Goal: Transaction & Acquisition: Purchase product/service

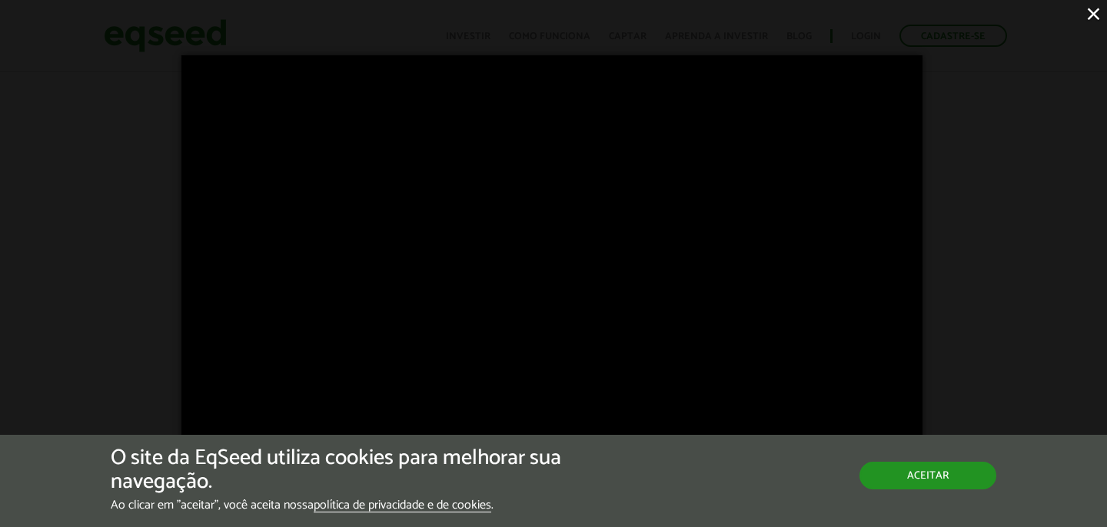
click at [933, 477] on button "Aceitar" at bounding box center [927, 476] width 137 height 28
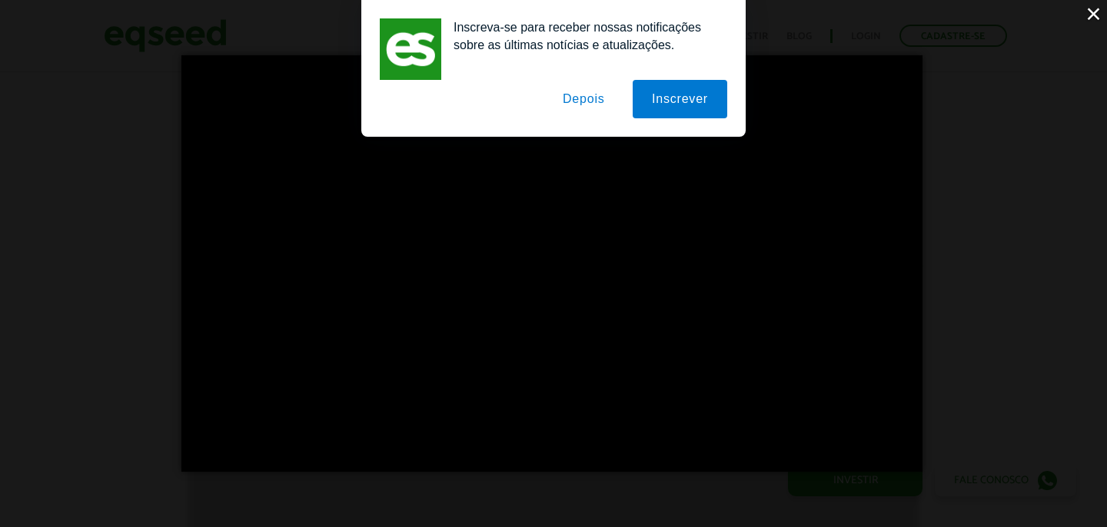
click at [573, 96] on button "Depois" at bounding box center [584, 99] width 81 height 38
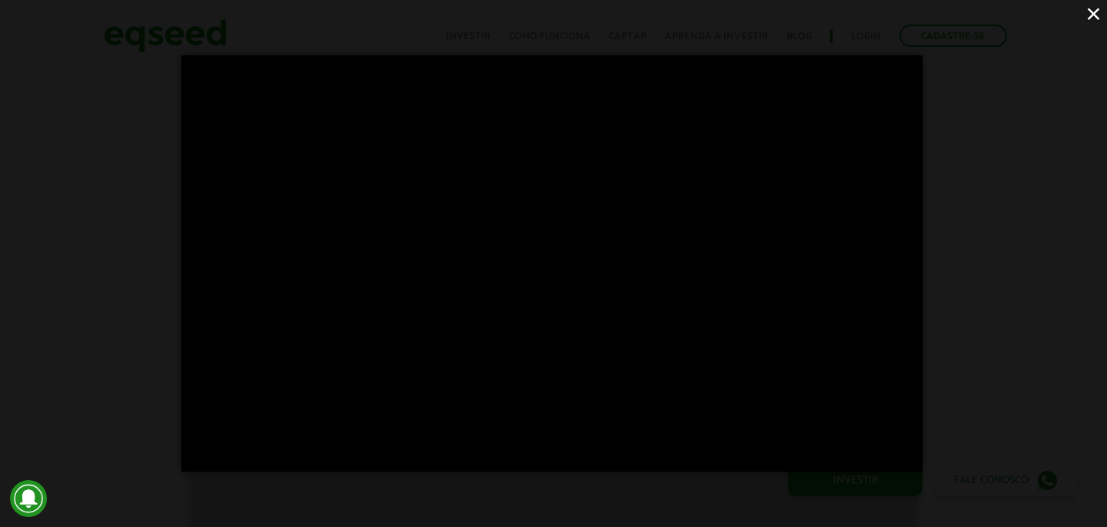
click at [1095, 12] on button "×" at bounding box center [1093, 13] width 27 height 27
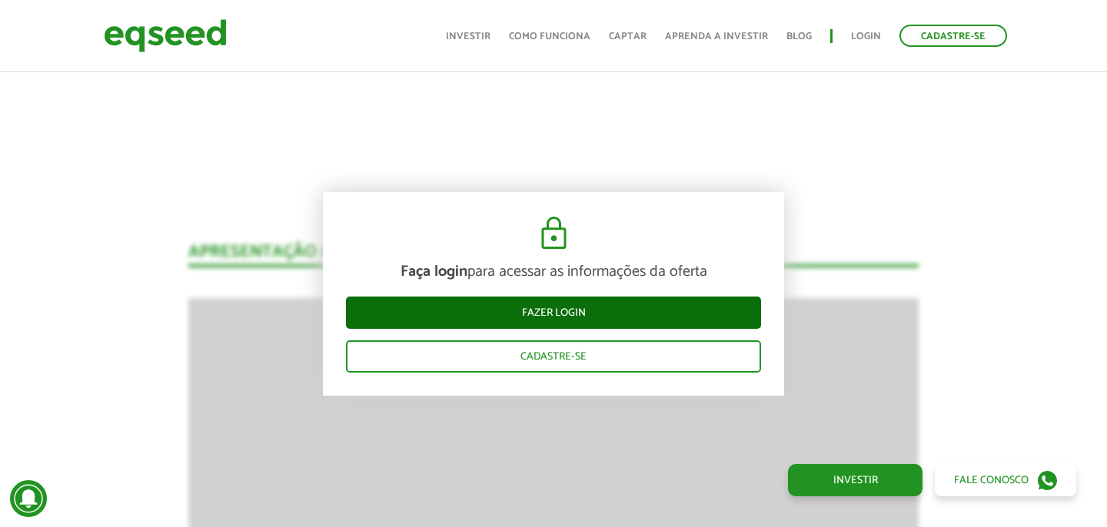
click at [633, 318] on link "Fazer login" at bounding box center [553, 313] width 415 height 32
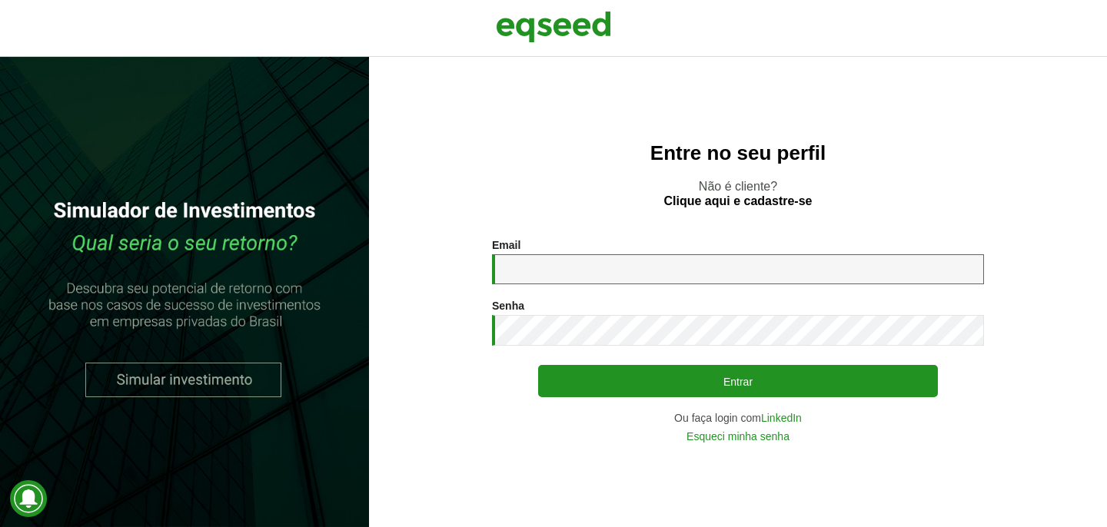
type input "**********"
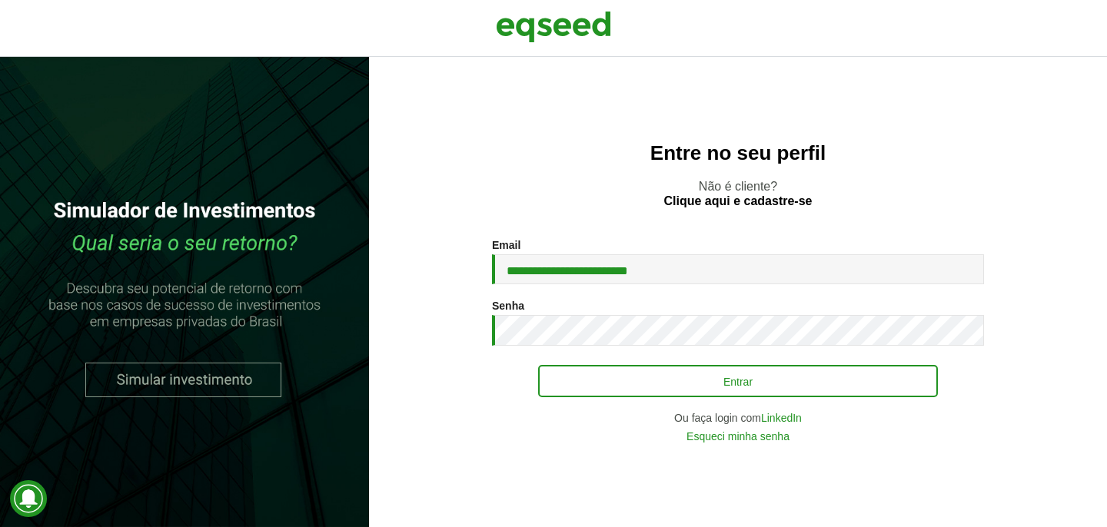
click at [757, 380] on button "Entrar" at bounding box center [738, 381] width 400 height 32
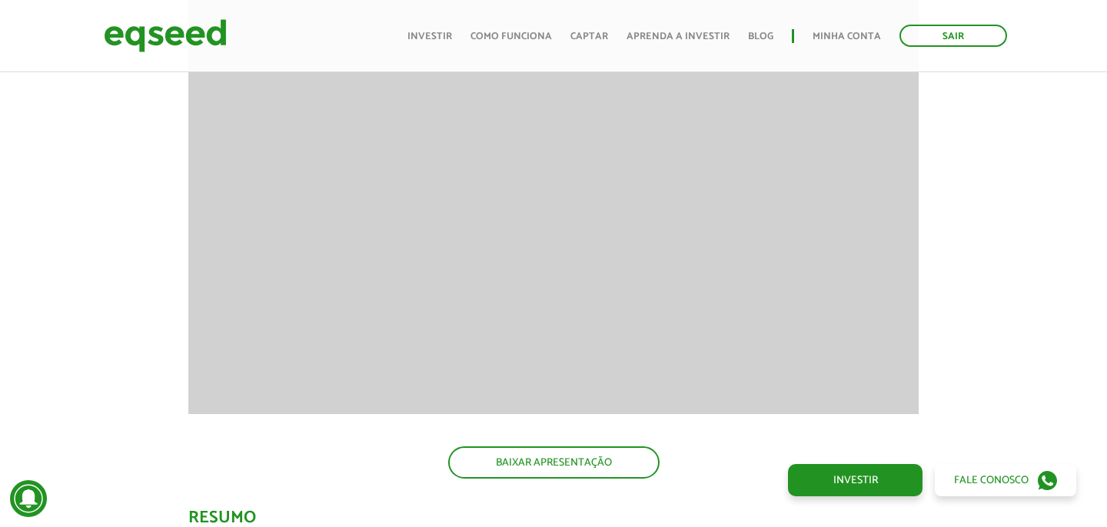
scroll to position [1607, 0]
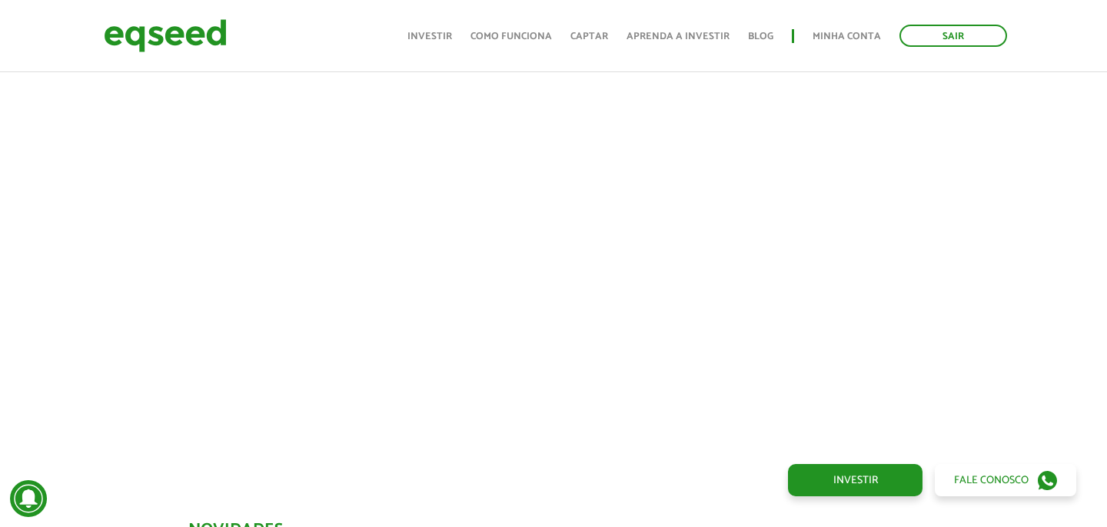
scroll to position [610, 0]
click at [1040, 265] on div at bounding box center [553, 209] width 1107 height 524
click at [1040, 264] on div at bounding box center [553, 209] width 1107 height 524
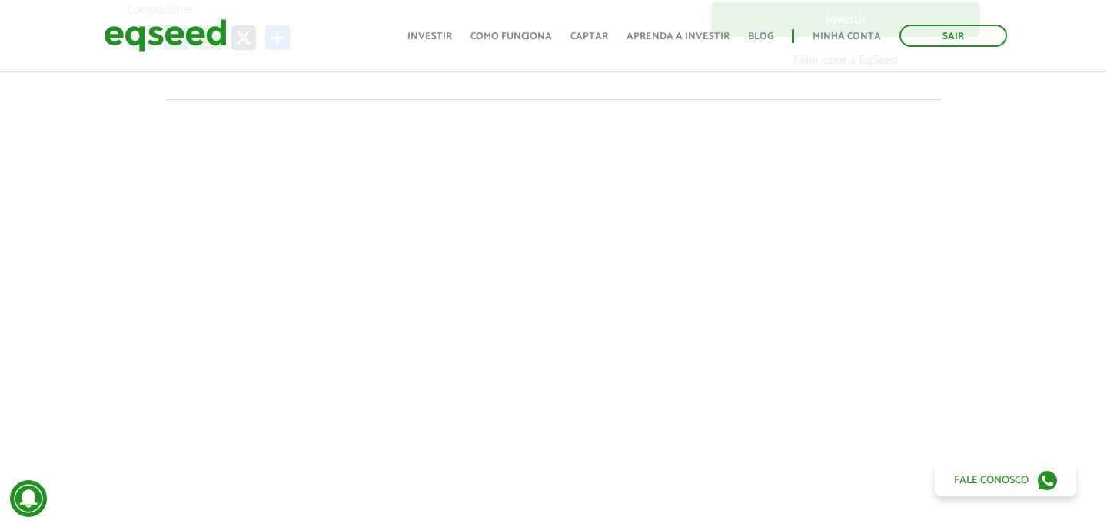
scroll to position [454, 0]
click at [1062, 274] on div at bounding box center [553, 364] width 1107 height 524
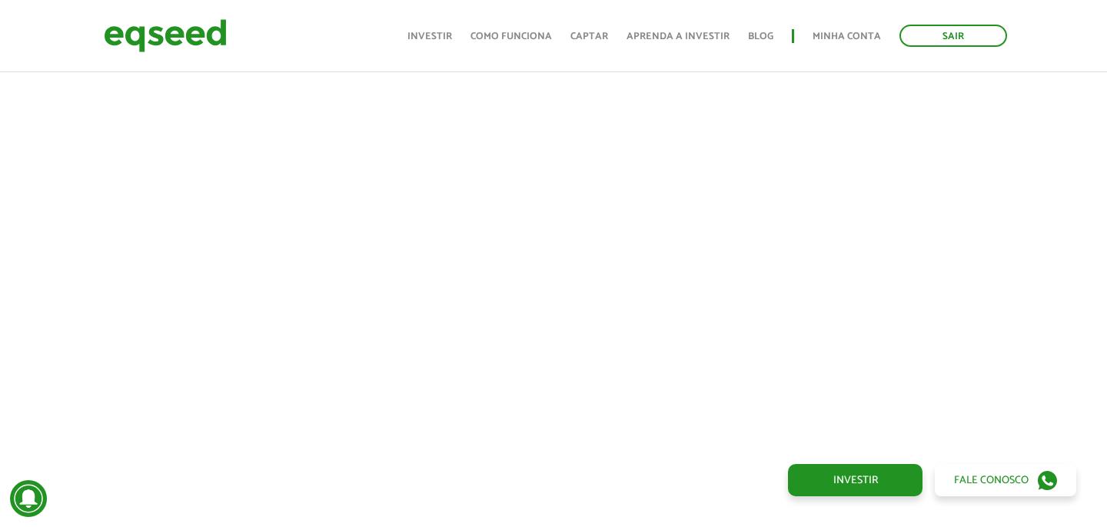
scroll to position [567, 0]
